Goal: Task Accomplishment & Management: Use online tool/utility

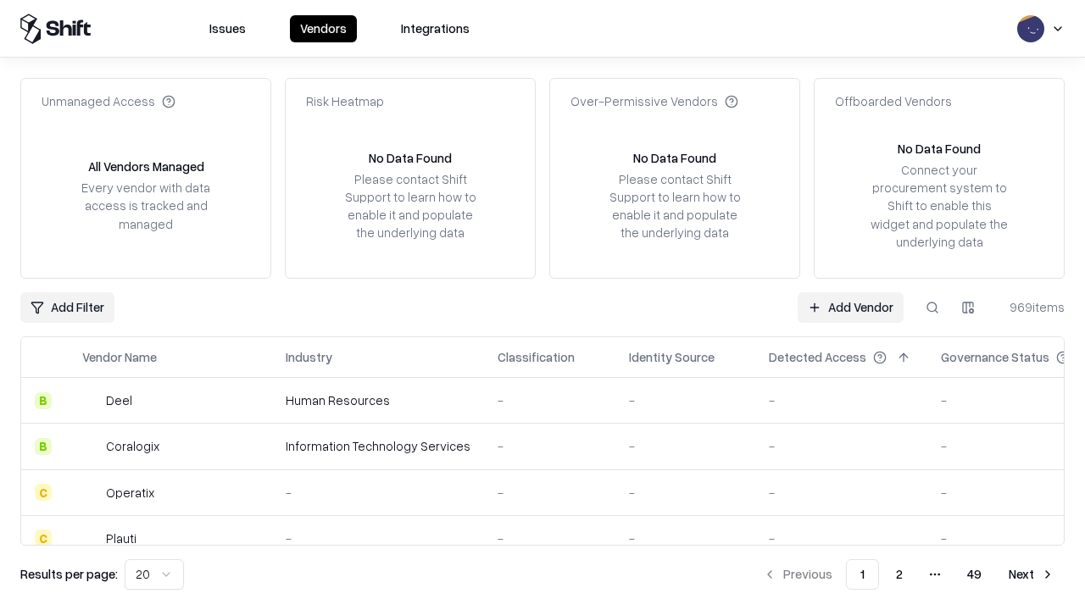
click at [850, 307] on link "Add Vendor" at bounding box center [851, 307] width 106 height 31
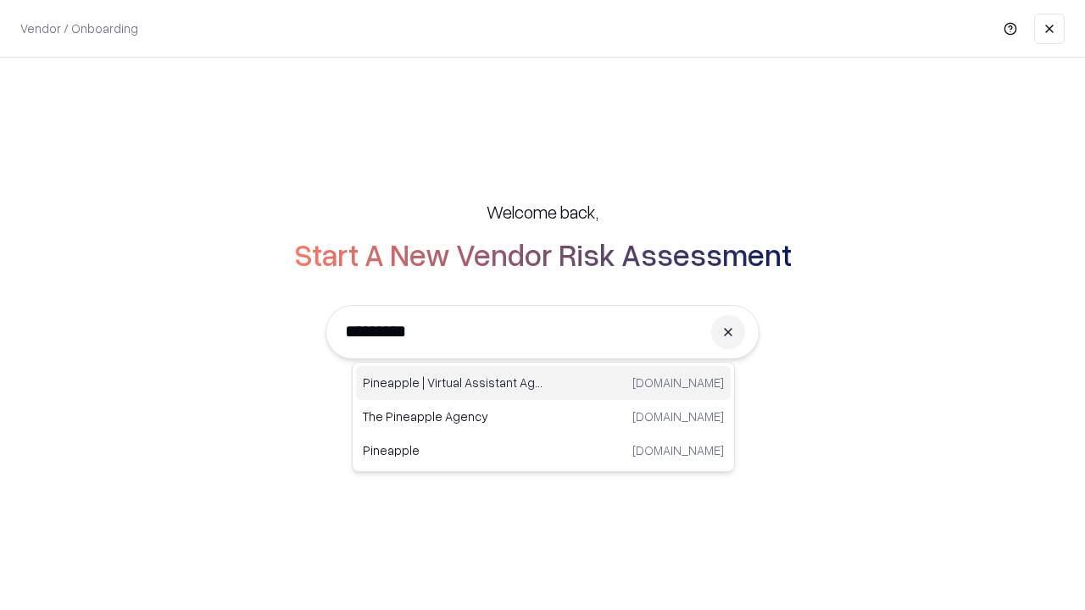
click at [543, 383] on div "Pineapple | Virtual Assistant Agency trypineapple.com" at bounding box center [543, 383] width 375 height 34
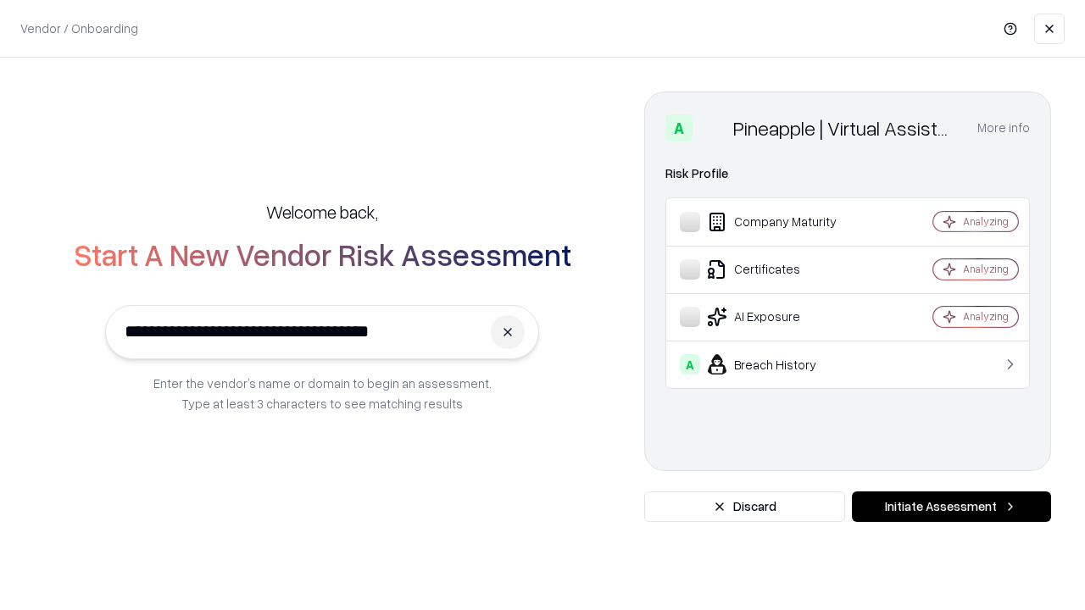
type input "**********"
click at [951, 507] on button "Initiate Assessment" at bounding box center [951, 507] width 199 height 31
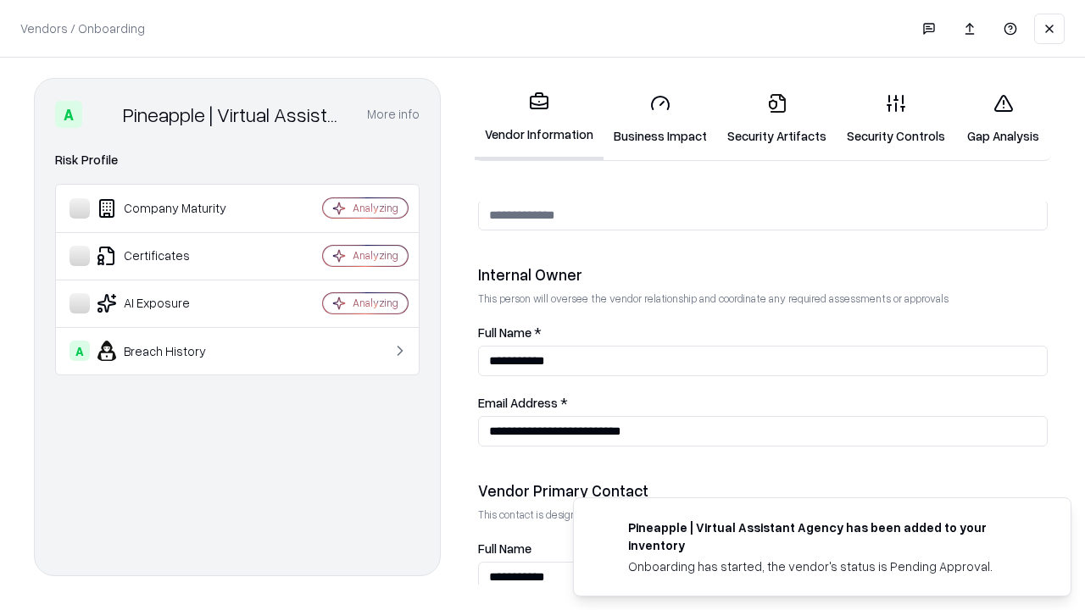
scroll to position [878, 0]
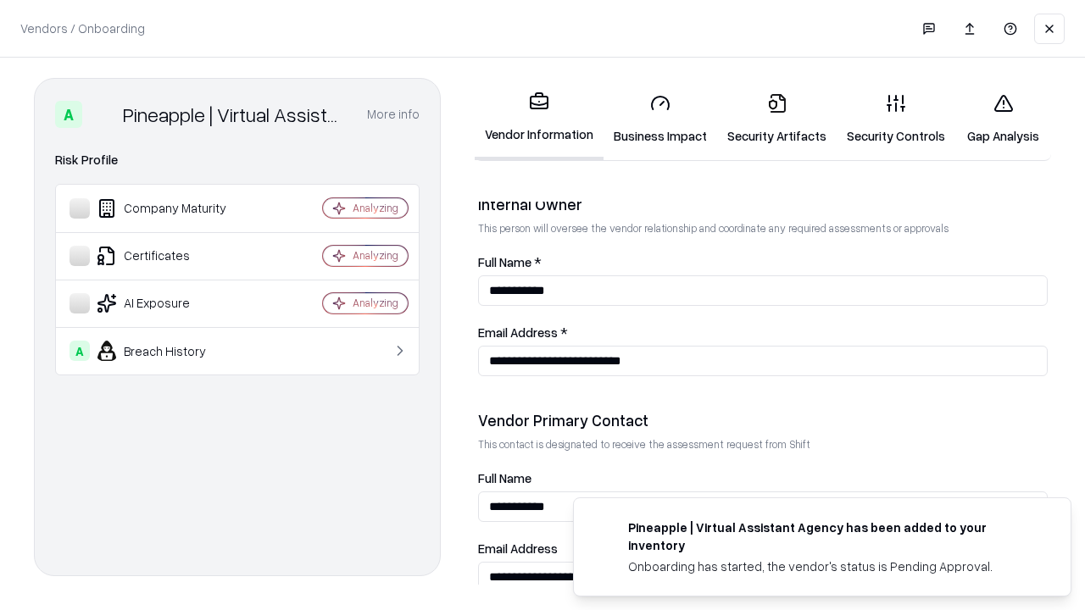
click at [776, 119] on link "Security Artifacts" at bounding box center [777, 119] width 120 height 79
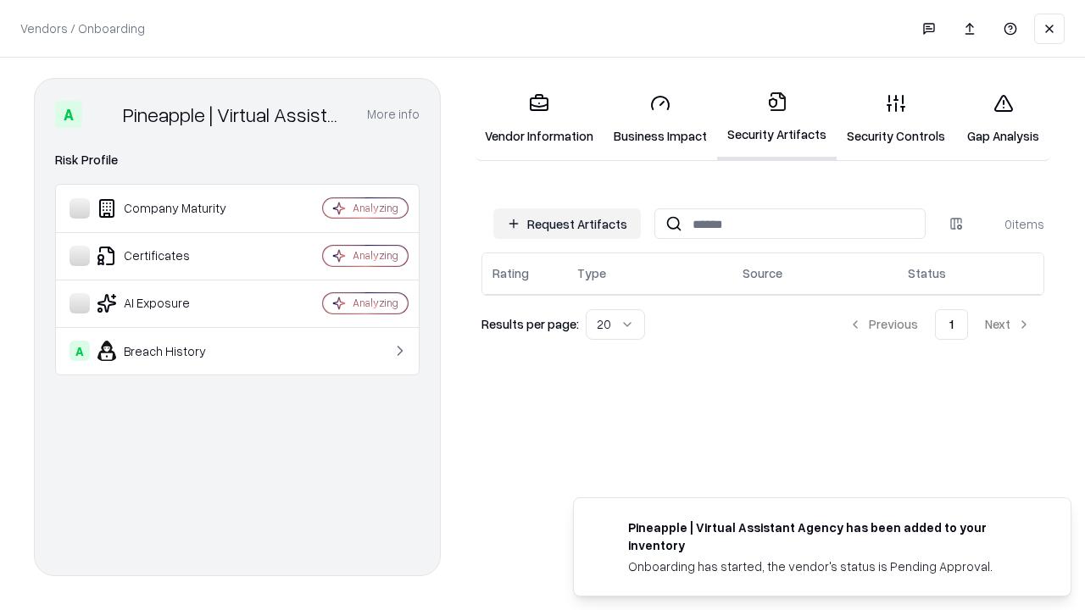
click at [567, 224] on button "Request Artifacts" at bounding box center [566, 224] width 147 height 31
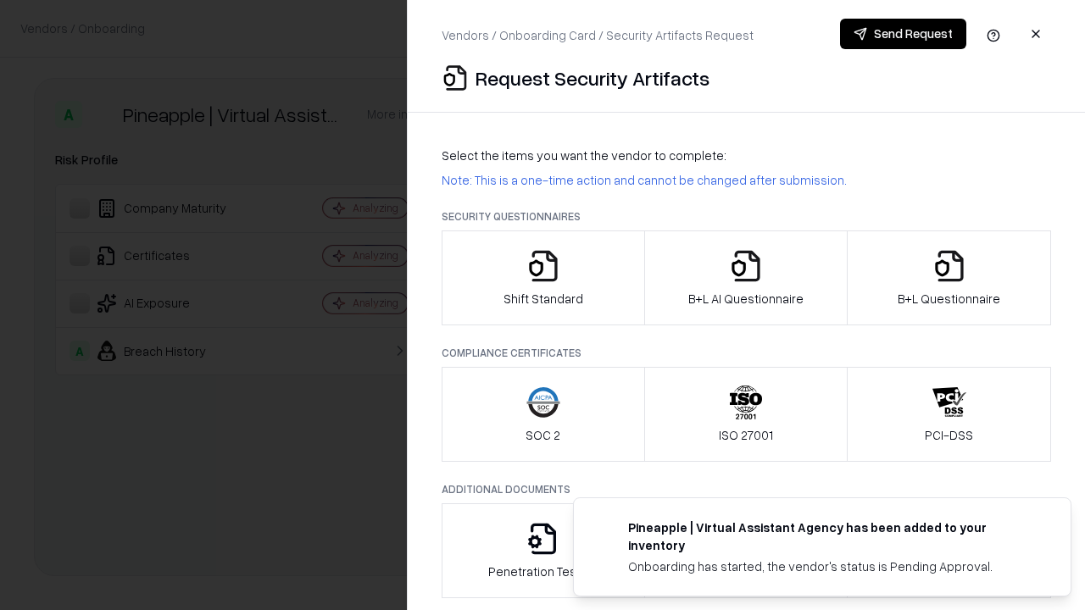
click at [948, 278] on icon "button" at bounding box center [949, 266] width 34 height 34
click at [745, 278] on icon "button" at bounding box center [746, 266] width 34 height 34
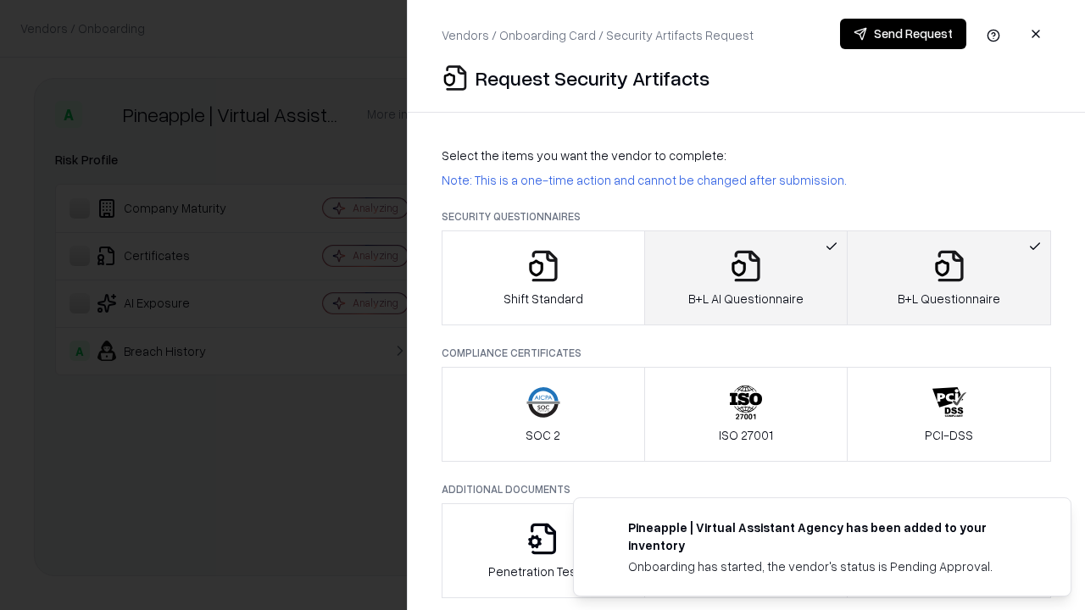
click at [903, 34] on button "Send Request" at bounding box center [903, 34] width 126 height 31
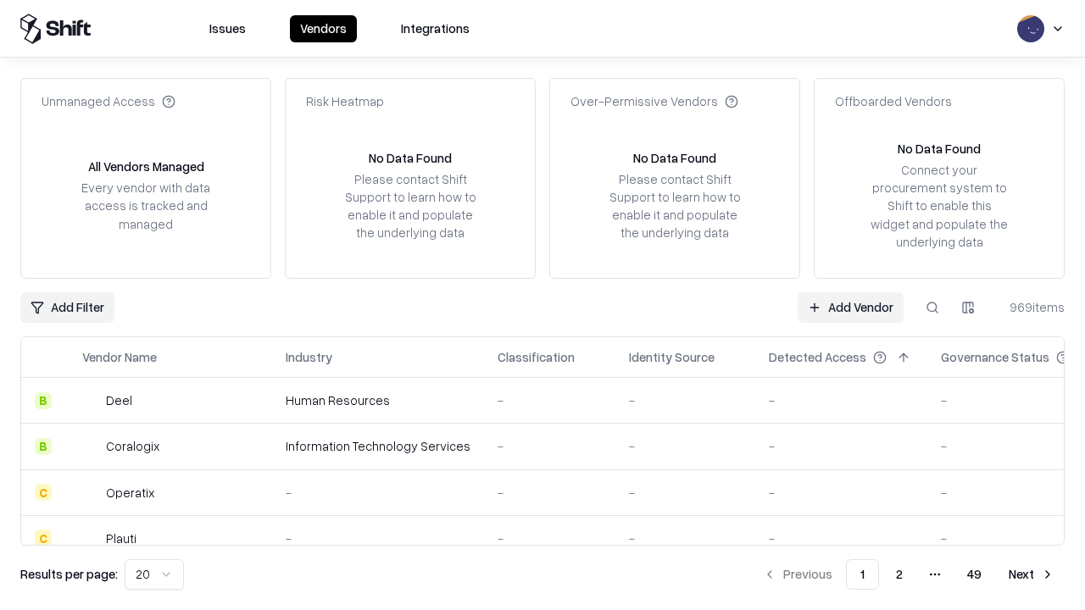
click at [932, 307] on button at bounding box center [932, 307] width 31 height 31
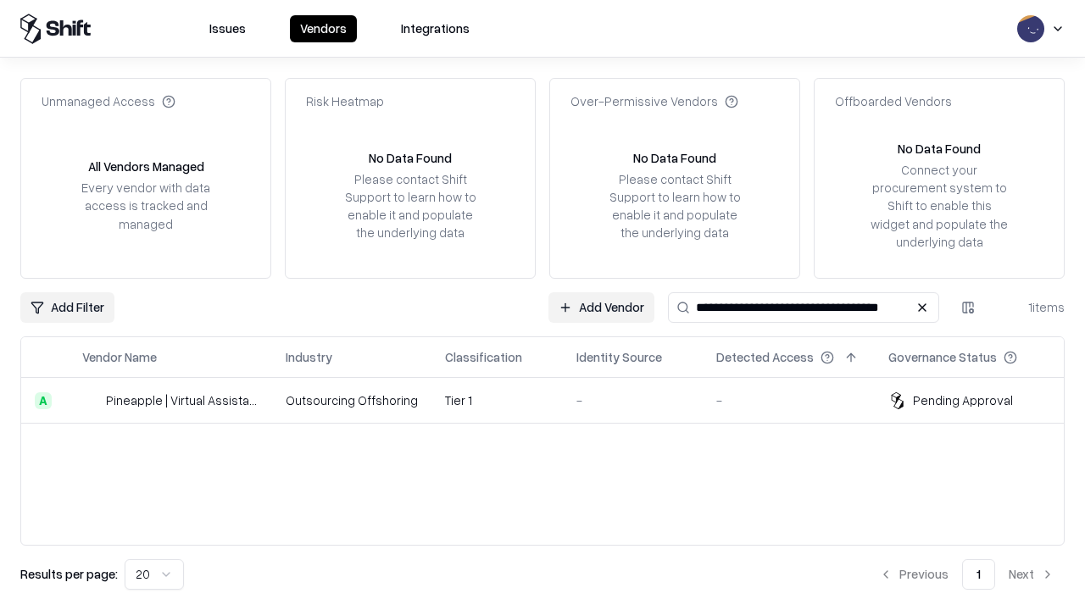
type input "**********"
click at [553, 400] on td "Tier 1" at bounding box center [496, 401] width 131 height 46
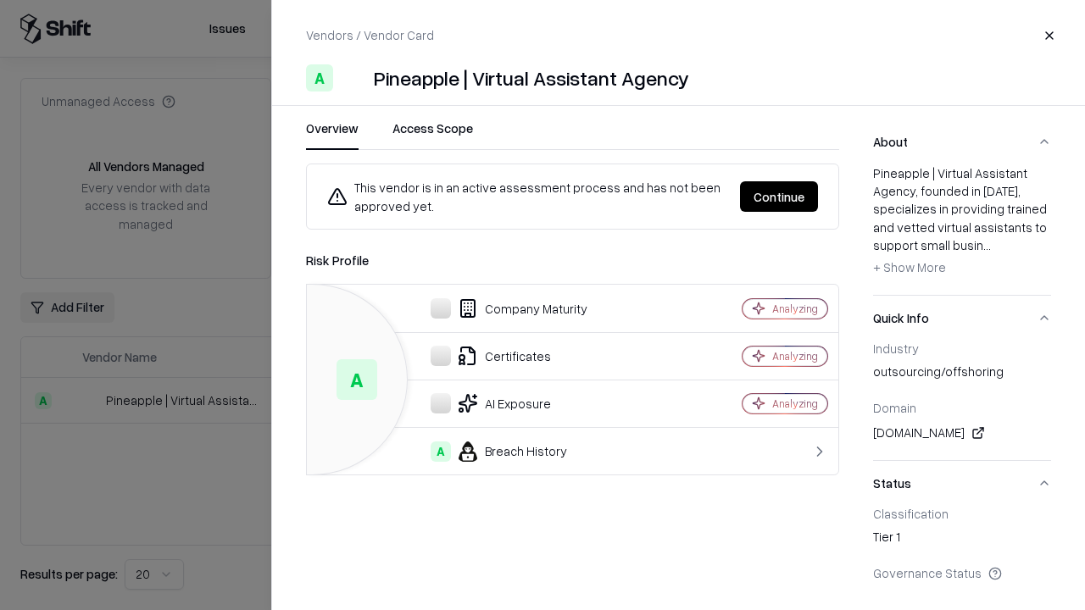
click at [779, 197] on button "Continue" at bounding box center [779, 196] width 78 height 31
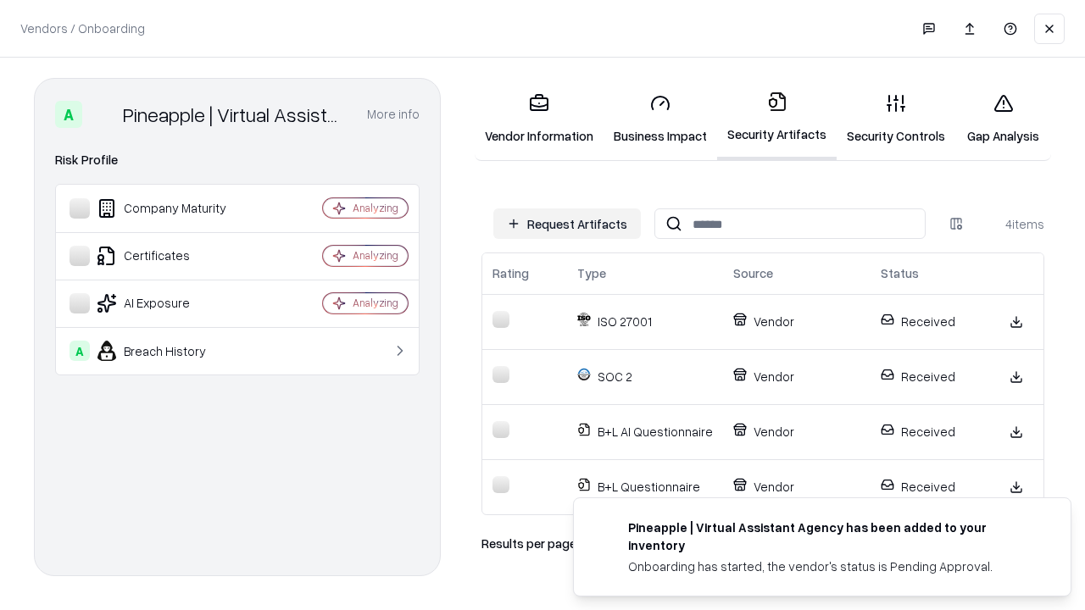
click at [1003, 119] on link "Gap Analysis" at bounding box center [1003, 119] width 96 height 79
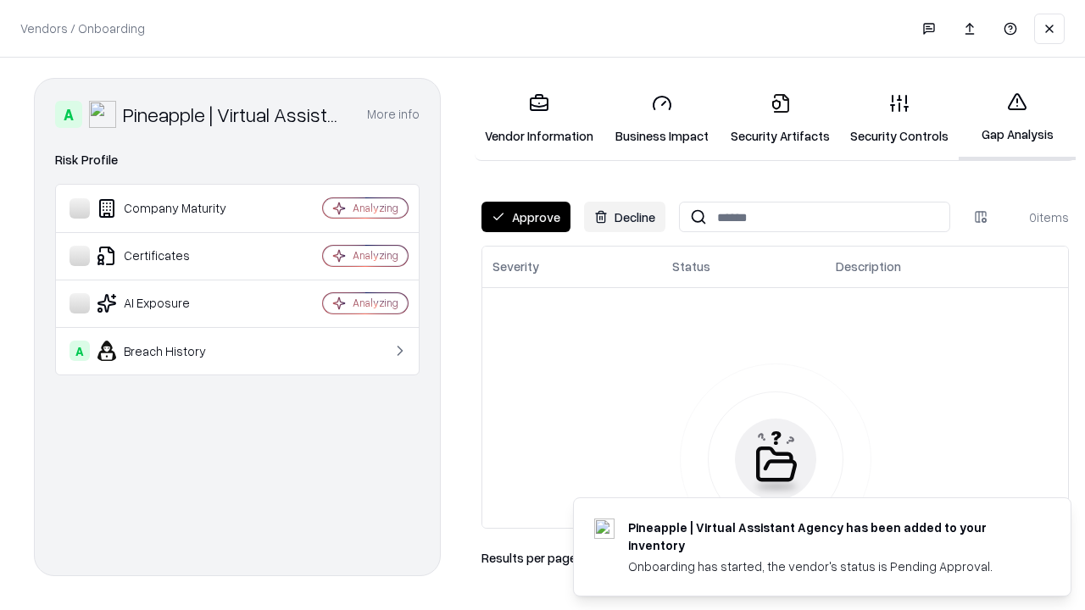
click at [525, 217] on button "Approve" at bounding box center [525, 217] width 89 height 31
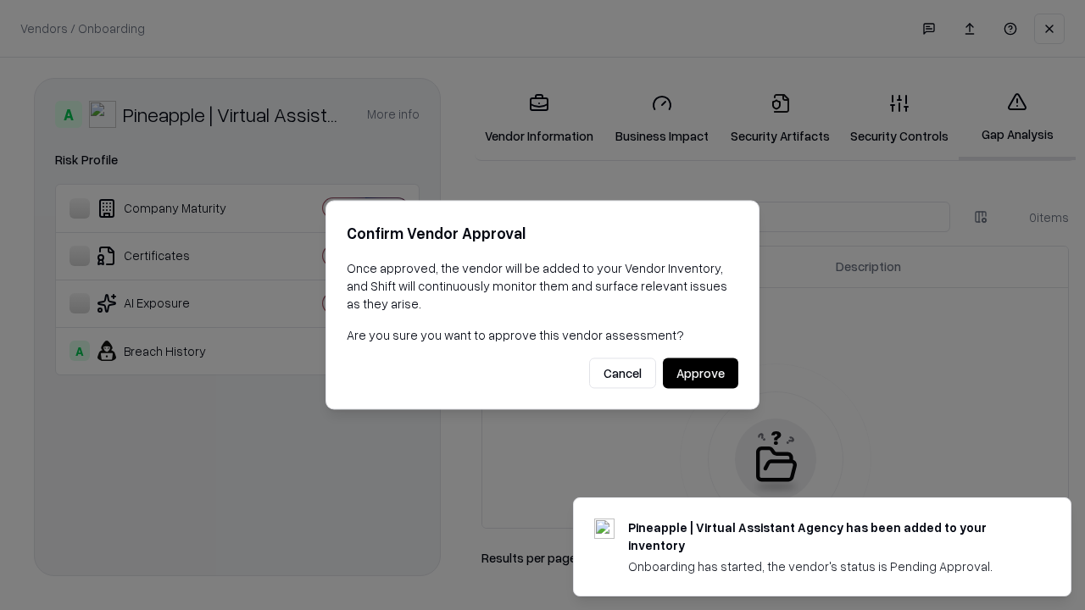
click at [700, 373] on button "Approve" at bounding box center [700, 374] width 75 height 31
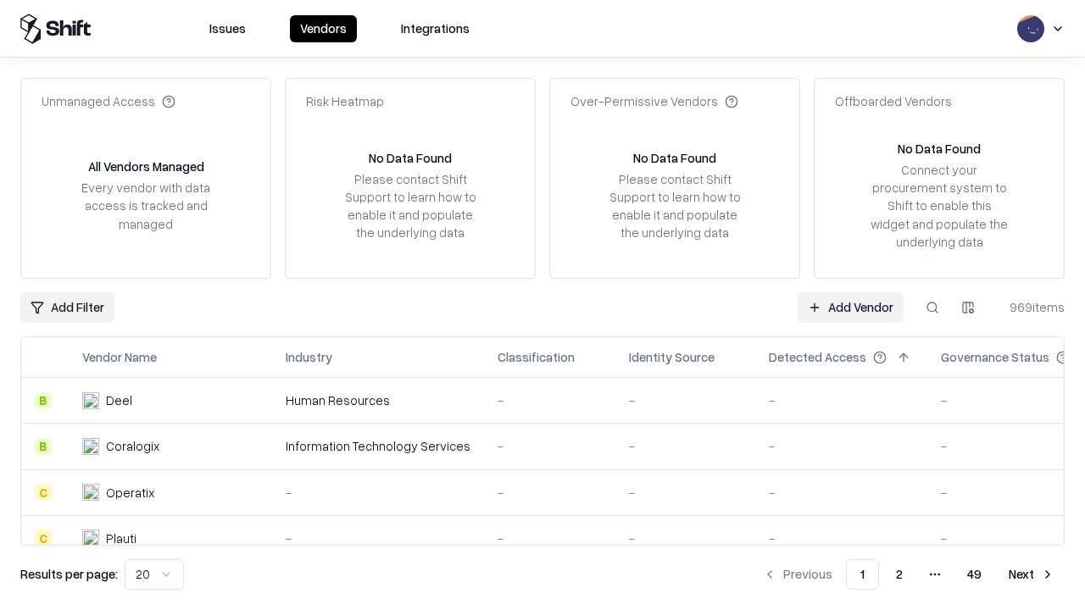
type input "**********"
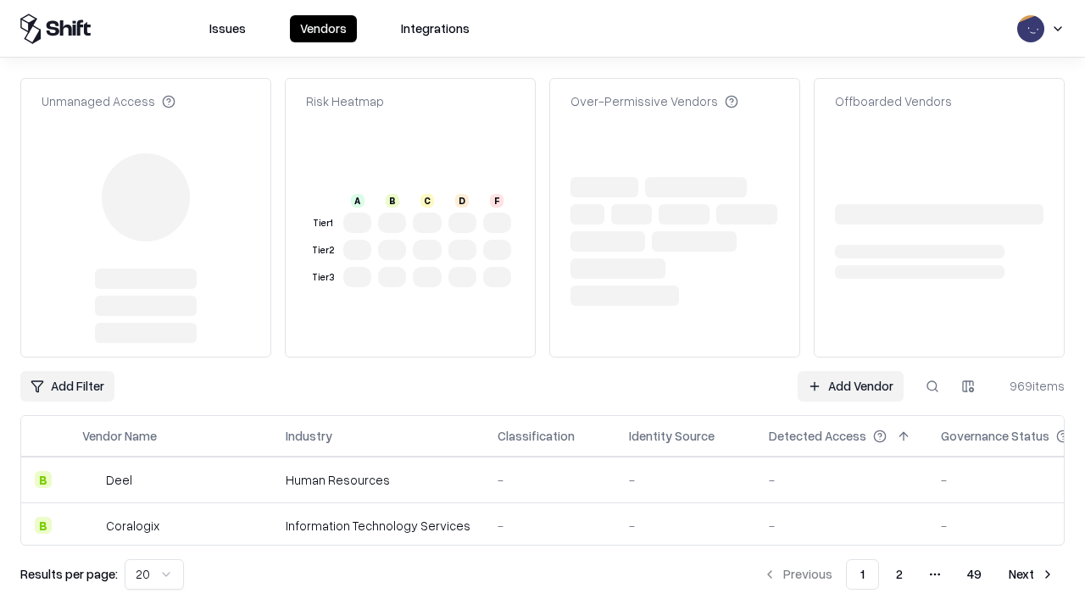
click at [850, 371] on link "Add Vendor" at bounding box center [851, 386] width 106 height 31
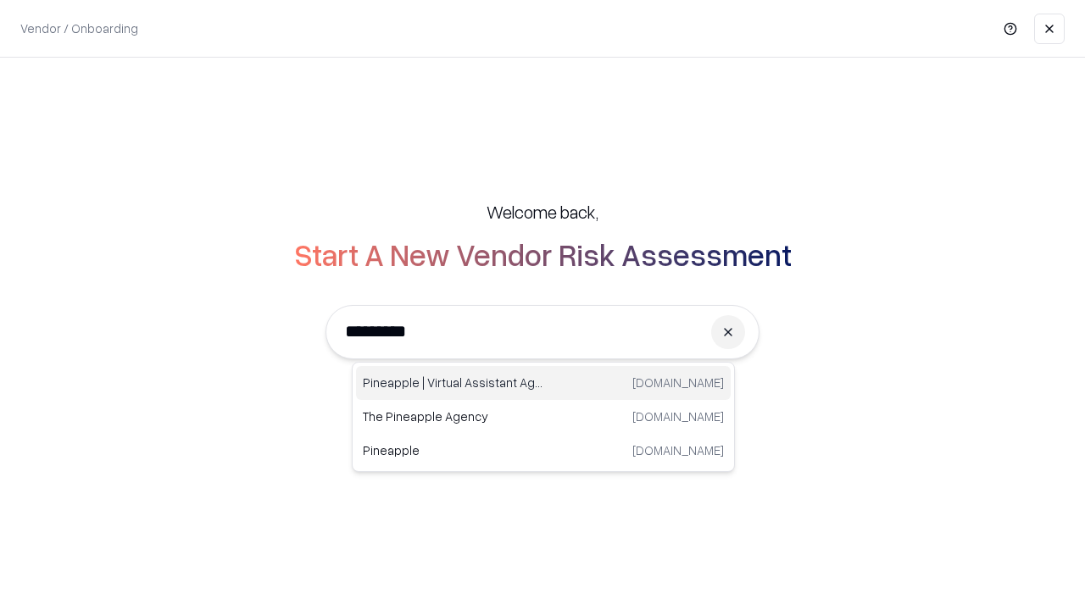
click at [543, 383] on div "Pineapple | Virtual Assistant Agency trypineapple.com" at bounding box center [543, 383] width 375 height 34
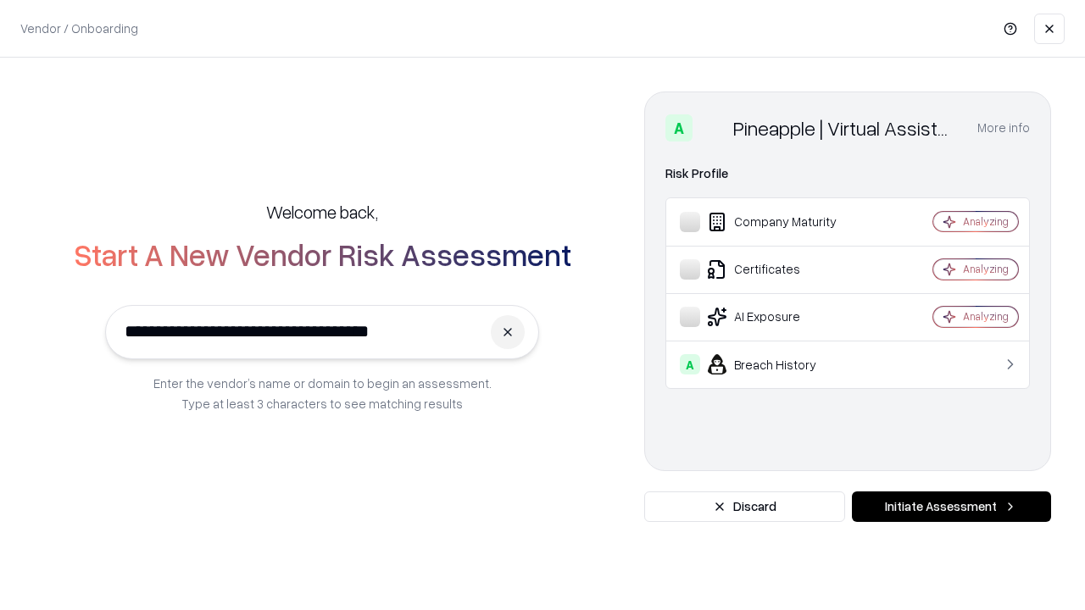
type input "**********"
click at [951, 507] on button "Initiate Assessment" at bounding box center [951, 507] width 199 height 31
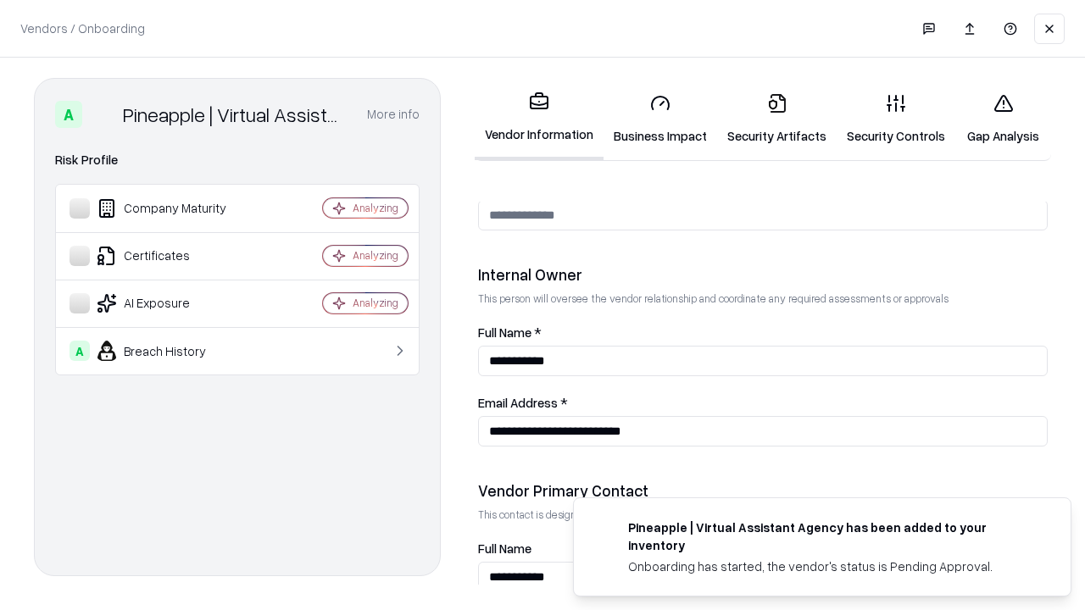
scroll to position [878, 0]
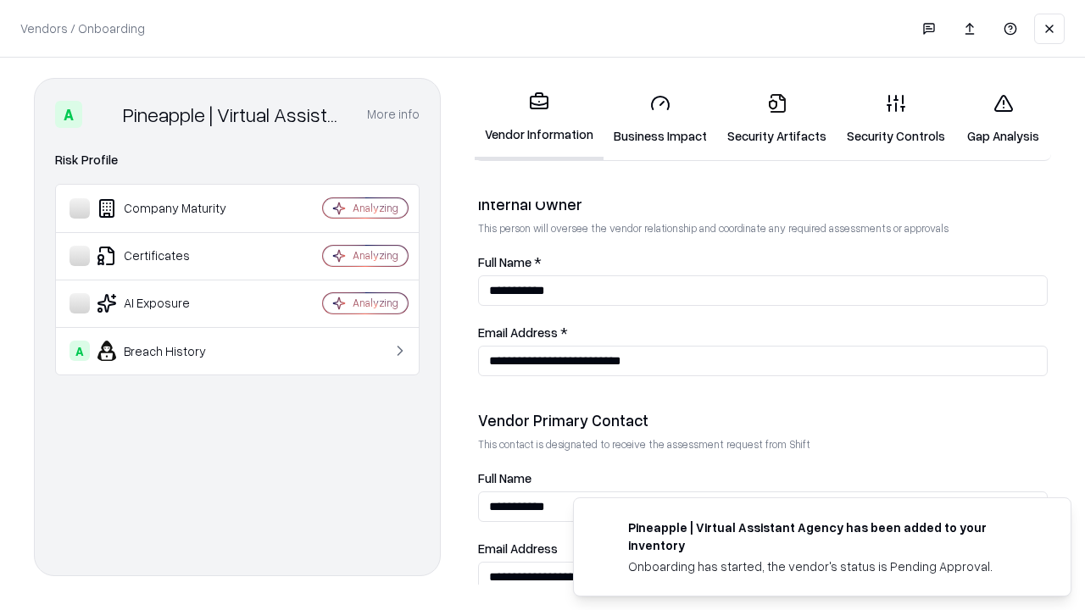
click at [1003, 119] on link "Gap Analysis" at bounding box center [1003, 119] width 96 height 79
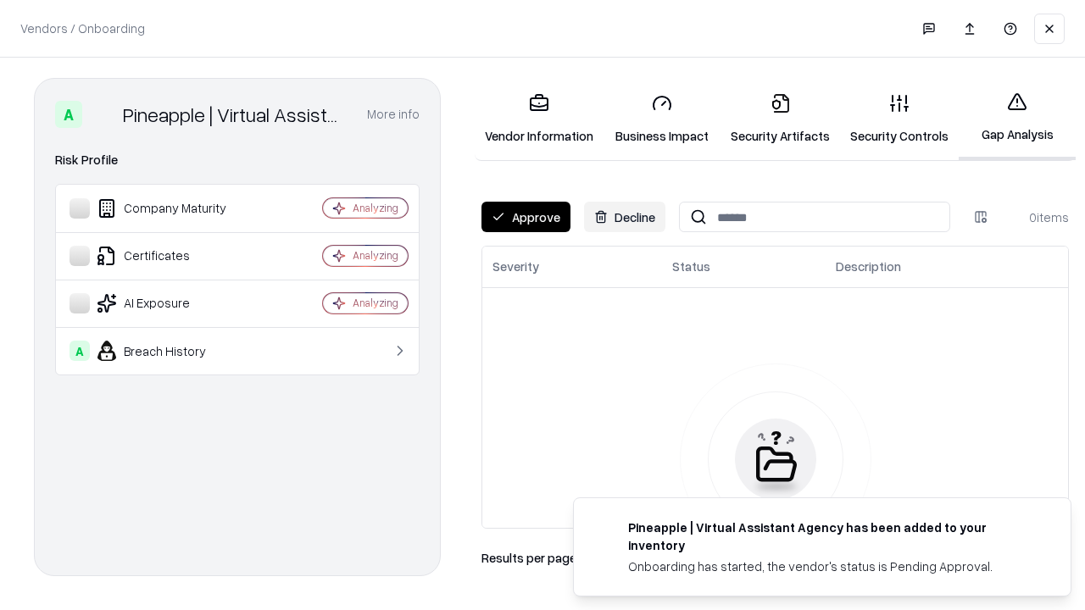
click at [525, 217] on button "Approve" at bounding box center [525, 217] width 89 height 31
